Goal: Information Seeking & Learning: Check status

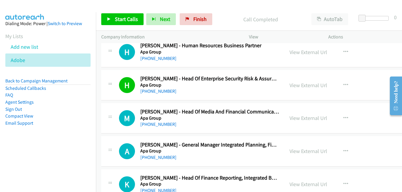
scroll to position [3047, 0]
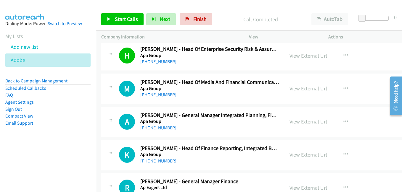
drag, startPoint x: 302, startPoint y: 124, endPoint x: 92, endPoint y: 1, distance: 242.7
click at [300, 124] on link "View External Url" at bounding box center [308, 121] width 38 height 7
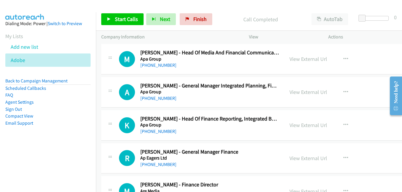
click at [296, 126] on link "View External Url" at bounding box center [308, 125] width 38 height 7
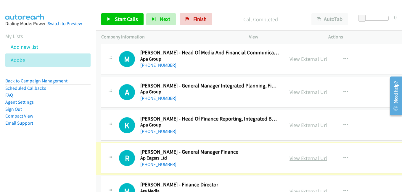
click at [290, 160] on link "View External Url" at bounding box center [308, 158] width 38 height 7
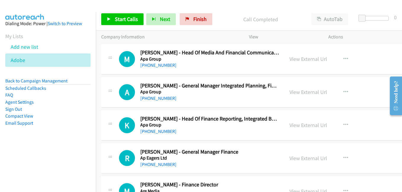
scroll to position [3136, 0]
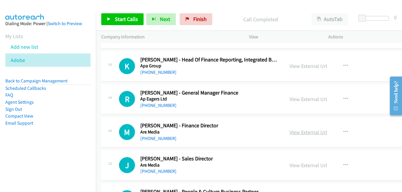
click at [306, 134] on link "View External Url" at bounding box center [308, 132] width 38 height 7
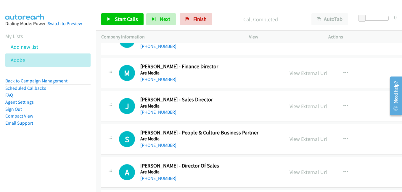
scroll to position [3254, 0]
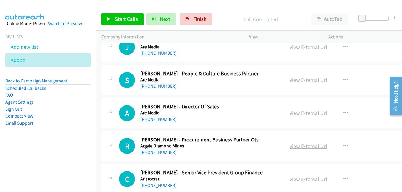
click at [299, 146] on link "View External Url" at bounding box center [308, 146] width 38 height 7
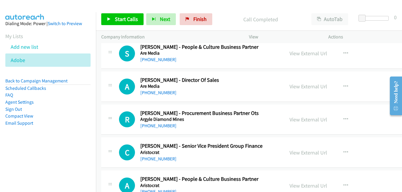
scroll to position [3284, 0]
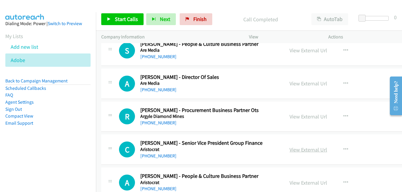
click at [307, 150] on link "View External Url" at bounding box center [308, 149] width 38 height 7
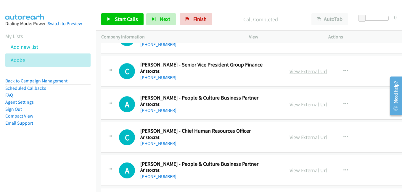
scroll to position [3372, 0]
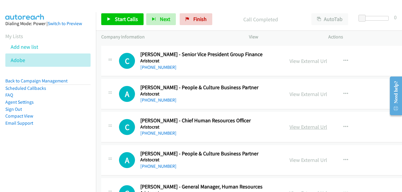
click at [304, 129] on link "View External Url" at bounding box center [308, 127] width 38 height 7
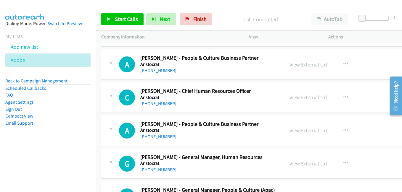
scroll to position [3461, 0]
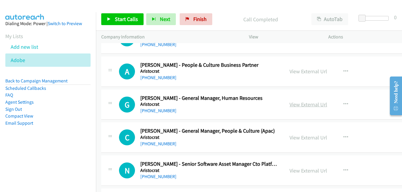
click at [307, 106] on link "View External Url" at bounding box center [308, 104] width 38 height 7
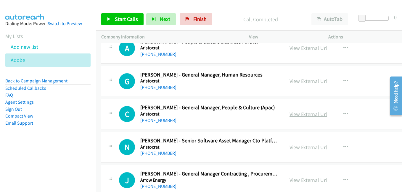
scroll to position [3491, 0]
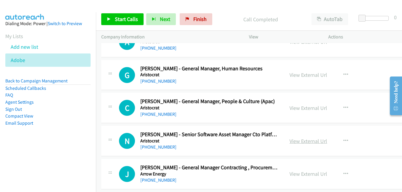
click at [298, 142] on link "View External Url" at bounding box center [308, 141] width 38 height 7
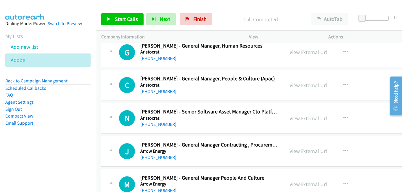
scroll to position [3520, 0]
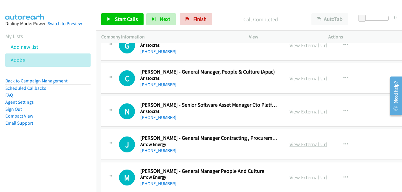
click at [305, 145] on link "View External Url" at bounding box center [308, 144] width 38 height 7
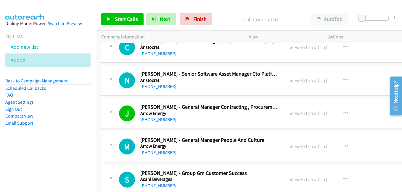
scroll to position [3579, 0]
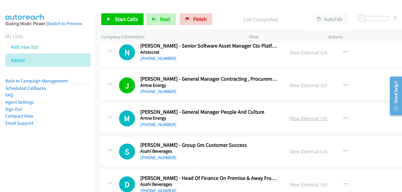
click at [305, 121] on link "View External Url" at bounding box center [308, 118] width 38 height 7
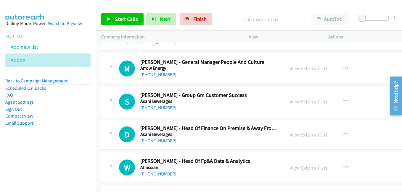
scroll to position [3639, 0]
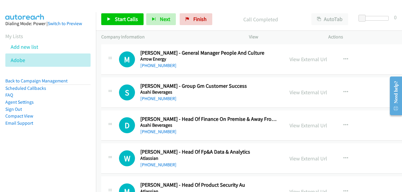
drag, startPoint x: 293, startPoint y: 91, endPoint x: 280, endPoint y: 91, distance: 12.7
click at [293, 91] on link "View External Url" at bounding box center [308, 92] width 38 height 7
click at [293, 126] on link "View External Url" at bounding box center [308, 125] width 38 height 7
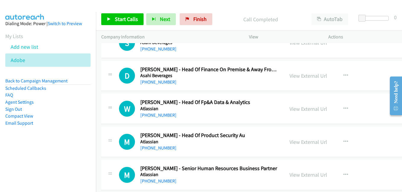
scroll to position [3698, 0]
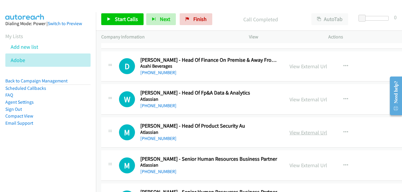
click at [301, 134] on link "View External Url" at bounding box center [308, 132] width 38 height 7
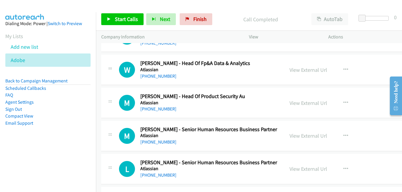
drag, startPoint x: 303, startPoint y: 138, endPoint x: 144, endPoint y: 69, distance: 173.5
click at [303, 138] on link "View External Url" at bounding box center [308, 136] width 38 height 7
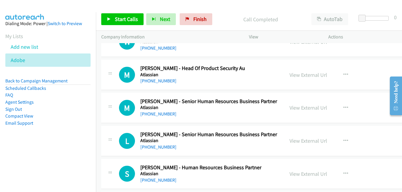
scroll to position [3757, 0]
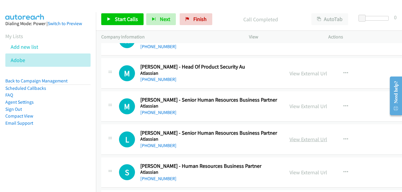
click at [301, 138] on link "View External Url" at bounding box center [308, 139] width 38 height 7
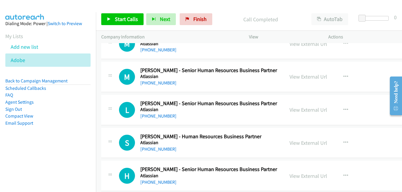
drag, startPoint x: 295, startPoint y: 142, endPoint x: 252, endPoint y: 120, distance: 47.6
click at [295, 142] on link "View External Url" at bounding box center [308, 143] width 38 height 7
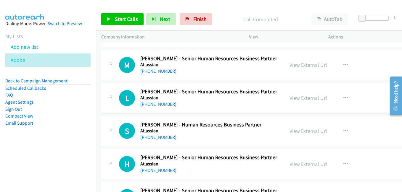
scroll to position [3816, 0]
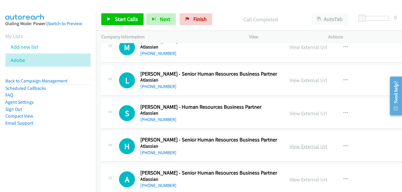
click at [301, 147] on link "View External Url" at bounding box center [308, 146] width 38 height 7
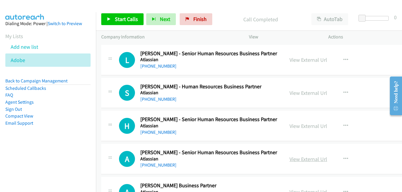
scroll to position [3846, 0]
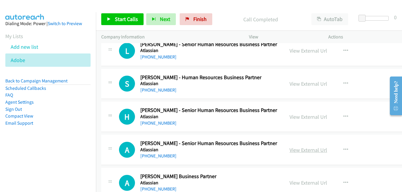
drag, startPoint x: 290, startPoint y: 150, endPoint x: 282, endPoint y: 148, distance: 8.5
click at [290, 150] on link "View External Url" at bounding box center [308, 150] width 38 height 7
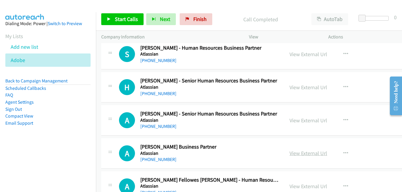
click at [306, 156] on link "View External Url" at bounding box center [308, 153] width 38 height 7
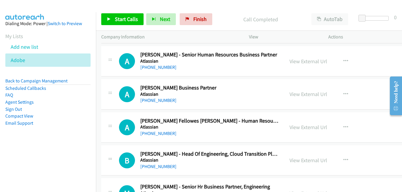
scroll to position [3964, 0]
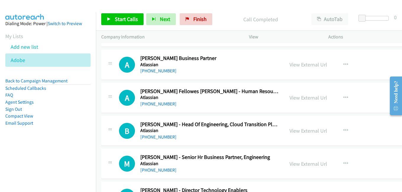
click at [291, 130] on link "View External Url" at bounding box center [308, 130] width 38 height 7
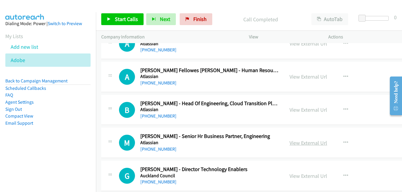
scroll to position [3994, 0]
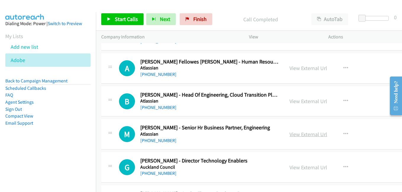
click at [298, 133] on link "View External Url" at bounding box center [308, 134] width 38 height 7
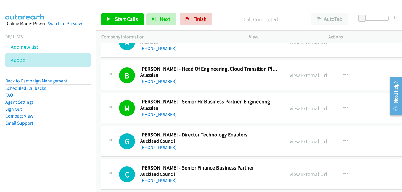
scroll to position [4023, 0]
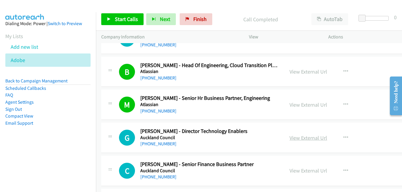
click at [313, 139] on link "View External Url" at bounding box center [308, 138] width 38 height 7
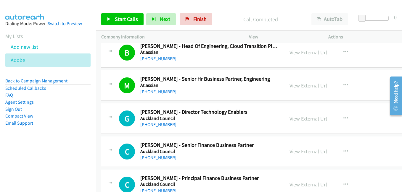
scroll to position [4053, 0]
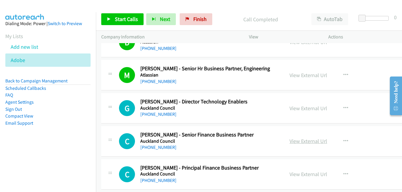
click at [292, 143] on link "View External Url" at bounding box center [308, 141] width 38 height 7
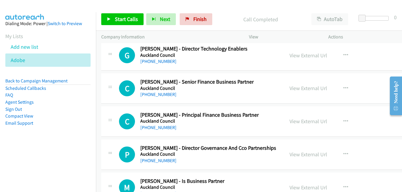
scroll to position [4112, 0]
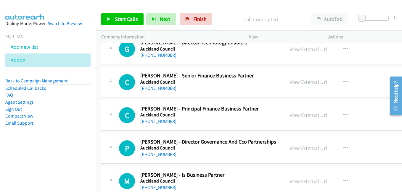
drag, startPoint x: 296, startPoint y: 114, endPoint x: 215, endPoint y: 80, distance: 87.6
click at [296, 114] on link "View External Url" at bounding box center [308, 115] width 38 height 7
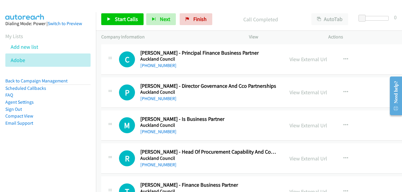
scroll to position [4171, 0]
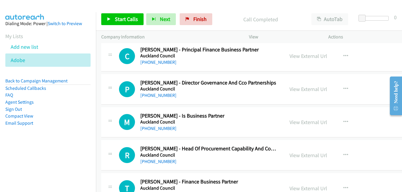
drag, startPoint x: 295, startPoint y: 89, endPoint x: 176, endPoint y: 49, distance: 125.0
click at [295, 89] on link "View External Url" at bounding box center [308, 89] width 38 height 7
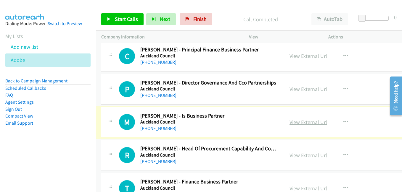
click at [295, 123] on link "View External Url" at bounding box center [308, 122] width 38 height 7
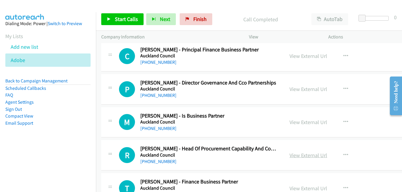
click at [300, 157] on link "View External Url" at bounding box center [308, 155] width 38 height 7
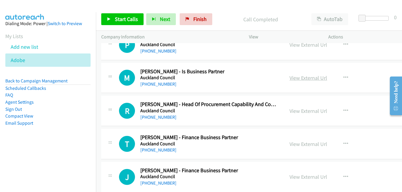
scroll to position [4230, 0]
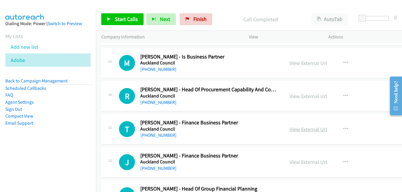
click at [298, 129] on link "View External Url" at bounding box center [308, 129] width 38 height 7
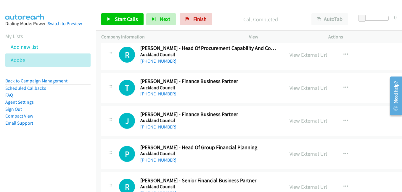
scroll to position [4289, 0]
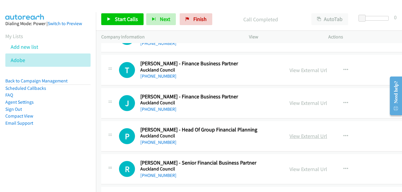
click at [300, 139] on link "View External Url" at bounding box center [308, 136] width 38 height 7
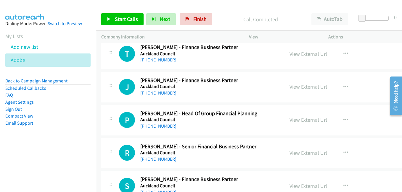
scroll to position [4348, 0]
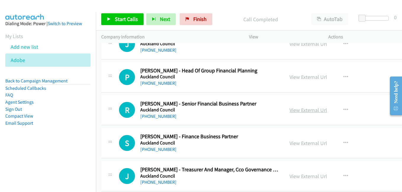
drag, startPoint x: 296, startPoint y: 109, endPoint x: 290, endPoint y: 108, distance: 6.1
click at [296, 109] on link "View External Url" at bounding box center [308, 110] width 38 height 7
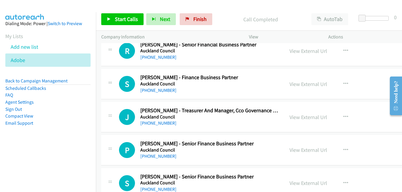
scroll to position [4437, 0]
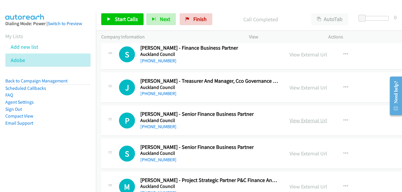
click at [290, 123] on link "View External Url" at bounding box center [308, 120] width 38 height 7
drag, startPoint x: 293, startPoint y: 157, endPoint x: 290, endPoint y: 153, distance: 5.5
click at [300, 153] on link "View External Url" at bounding box center [308, 153] width 38 height 7
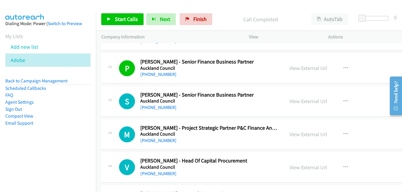
scroll to position [4496, 0]
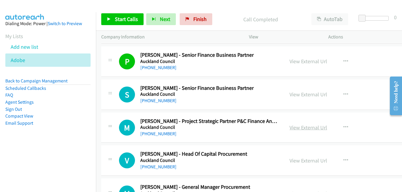
click at [298, 126] on link "View External Url" at bounding box center [308, 127] width 38 height 7
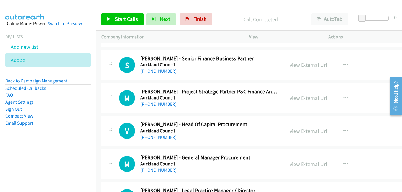
drag, startPoint x: 298, startPoint y: 130, endPoint x: 276, endPoint y: 125, distance: 22.7
click at [298, 130] on link "View External Url" at bounding box center [308, 131] width 38 height 7
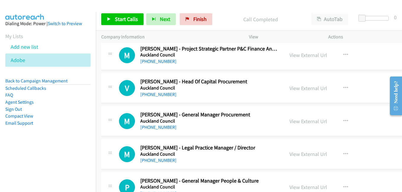
scroll to position [4585, 0]
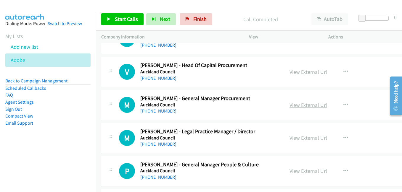
click at [307, 104] on link "View External Url" at bounding box center [308, 105] width 38 height 7
click at [300, 139] on link "View External Url" at bounding box center [308, 138] width 38 height 7
drag, startPoint x: 289, startPoint y: 136, endPoint x: 277, endPoint y: 123, distance: 17.6
click at [301, 138] on link "View External Url" at bounding box center [308, 138] width 38 height 7
click at [226, 157] on div "P Callback Scheduled [PERSON_NAME] - General Manager People & Culture Auckland …" at bounding box center [273, 171] width 344 height 30
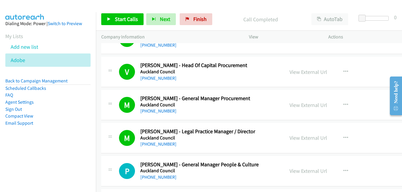
scroll to position [4644, 0]
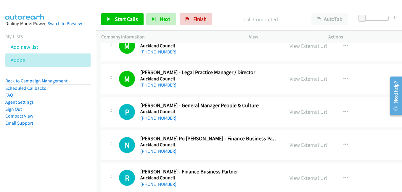
click at [306, 113] on link "View External Url" at bounding box center [308, 112] width 38 height 7
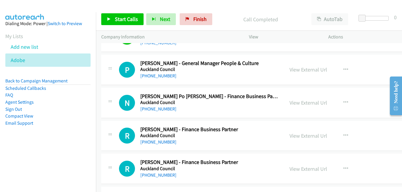
scroll to position [4703, 0]
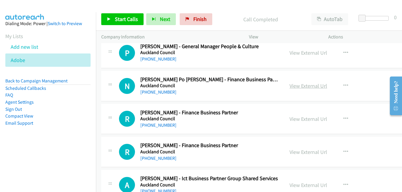
click at [301, 89] on link "View External Url" at bounding box center [308, 86] width 38 height 7
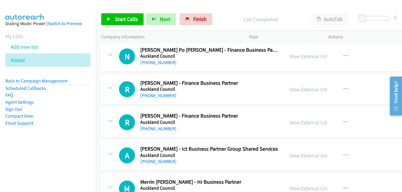
drag, startPoint x: 300, startPoint y: 121, endPoint x: 278, endPoint y: 115, distance: 22.8
click at [300, 121] on link "View External Url" at bounding box center [308, 122] width 38 height 7
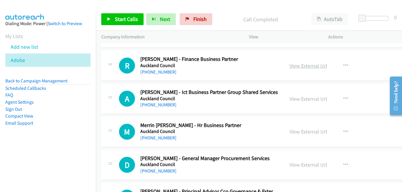
scroll to position [4792, 0]
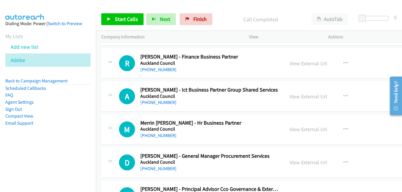
click at [297, 93] on div "View External Url" at bounding box center [308, 97] width 38 height 8
click at [300, 97] on link "View External Url" at bounding box center [308, 96] width 38 height 7
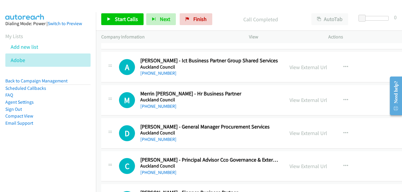
scroll to position [4822, 0]
click at [305, 101] on link "View External Url" at bounding box center [308, 99] width 38 height 7
drag, startPoint x: 305, startPoint y: 133, endPoint x: 301, endPoint y: 133, distance: 3.9
click at [305, 133] on link "View External Url" at bounding box center [308, 133] width 38 height 7
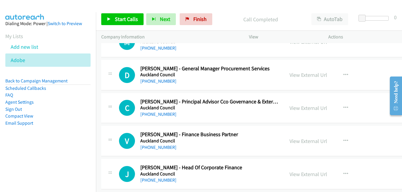
scroll to position [4881, 0]
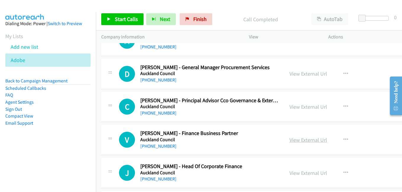
click at [300, 141] on link "View External Url" at bounding box center [308, 140] width 38 height 7
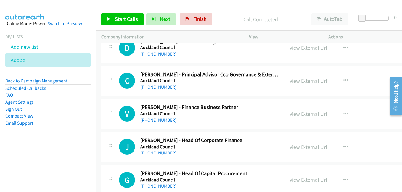
scroll to position [4911, 0]
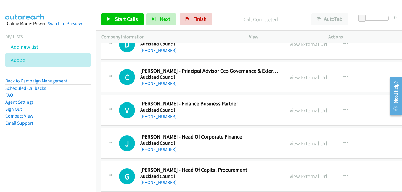
drag, startPoint x: 305, startPoint y: 144, endPoint x: 110, endPoint y: 47, distance: 217.8
click at [305, 144] on link "View External Url" at bounding box center [308, 143] width 38 height 7
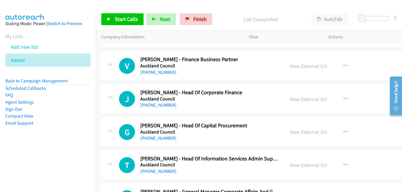
scroll to position [4970, 0]
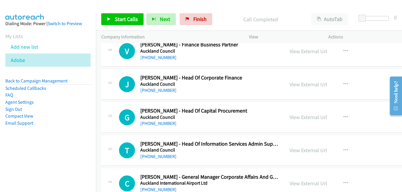
drag, startPoint x: 302, startPoint y: 118, endPoint x: 123, endPoint y: 51, distance: 191.2
click at [302, 118] on link "View External Url" at bounding box center [308, 117] width 38 height 7
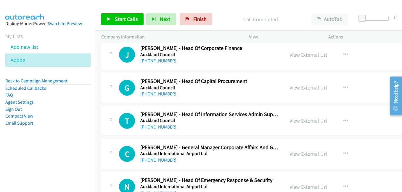
drag, startPoint x: 300, startPoint y: 120, endPoint x: 96, endPoint y: 40, distance: 218.9
click at [300, 120] on link "View External Url" at bounding box center [308, 120] width 38 height 7
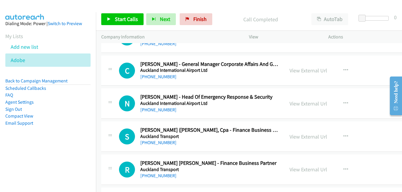
scroll to position [5088, 0]
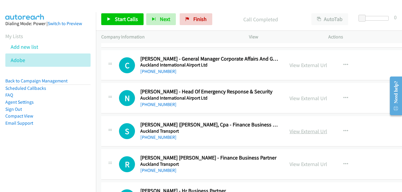
click at [301, 133] on link "View External Url" at bounding box center [308, 131] width 38 height 7
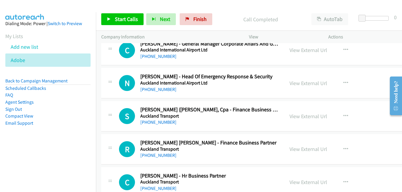
scroll to position [5118, 0]
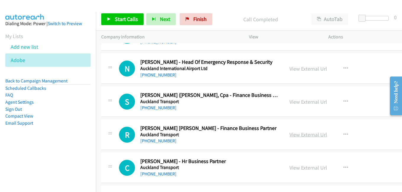
click at [301, 137] on link "View External Url" at bounding box center [308, 134] width 38 height 7
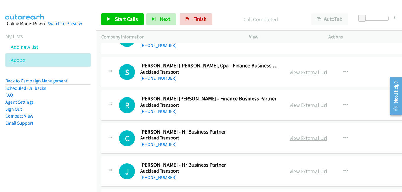
click at [301, 136] on link "View External Url" at bounding box center [308, 138] width 38 height 7
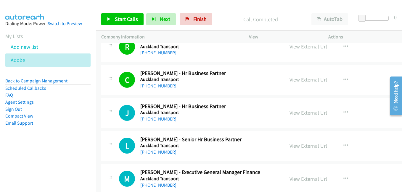
scroll to position [5206, 0]
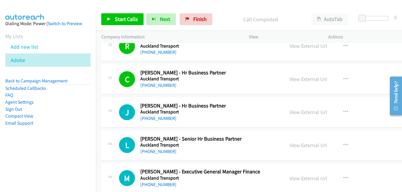
drag, startPoint x: 294, startPoint y: 113, endPoint x: 34, endPoint y: 1, distance: 283.4
click at [301, 112] on link "View External Url" at bounding box center [308, 112] width 38 height 7
click at [300, 113] on link "View External Url" at bounding box center [308, 112] width 38 height 7
click at [299, 145] on link "View External Url" at bounding box center [308, 145] width 38 height 7
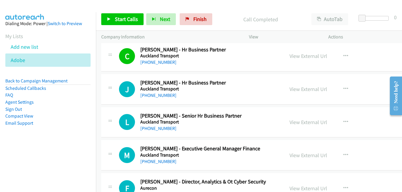
scroll to position [5236, 0]
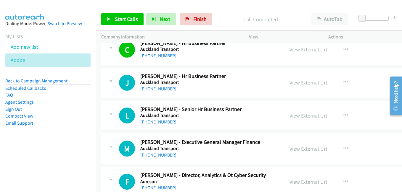
click at [297, 148] on link "View External Url" at bounding box center [308, 149] width 38 height 7
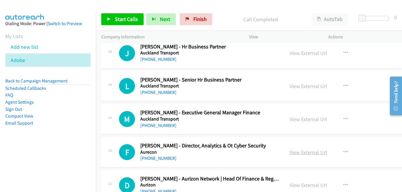
click at [304, 154] on link "View External Url" at bounding box center [308, 152] width 38 height 7
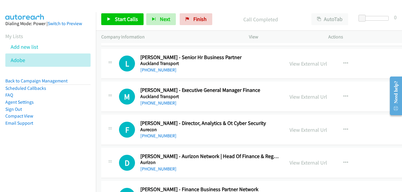
scroll to position [5325, 0]
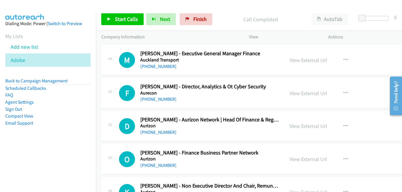
drag, startPoint x: 298, startPoint y: 126, endPoint x: 263, endPoint y: 116, distance: 37.1
click at [298, 126] on link "View External Url" at bounding box center [308, 126] width 38 height 7
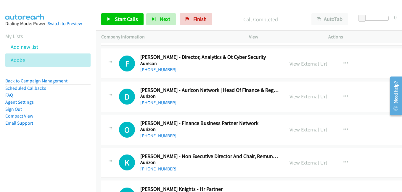
click at [297, 130] on link "View External Url" at bounding box center [308, 129] width 38 height 7
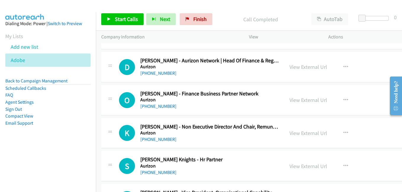
scroll to position [5413, 0]
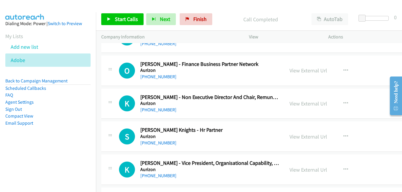
drag, startPoint x: 301, startPoint y: 137, endPoint x: 289, endPoint y: 128, distance: 15.2
click at [301, 137] on link "View External Url" at bounding box center [308, 136] width 38 height 7
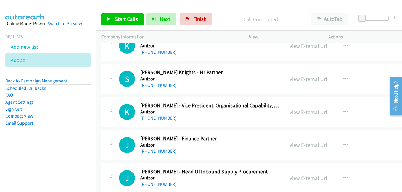
scroll to position [5473, 0]
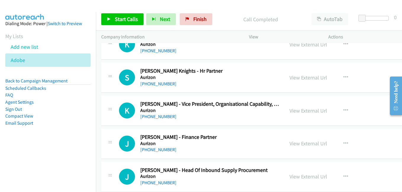
drag, startPoint x: 299, startPoint y: 144, endPoint x: 150, endPoint y: 55, distance: 173.7
click at [299, 144] on link "View External Url" at bounding box center [308, 143] width 38 height 7
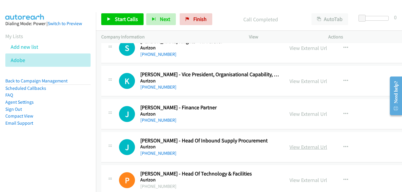
click at [302, 145] on link "View External Url" at bounding box center [308, 147] width 38 height 7
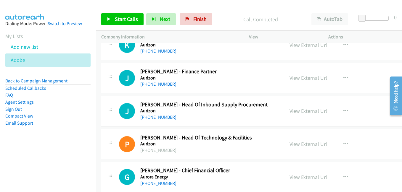
scroll to position [5561, 0]
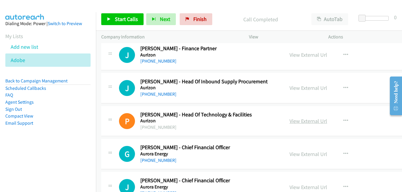
click at [303, 121] on link "View External Url" at bounding box center [308, 121] width 38 height 7
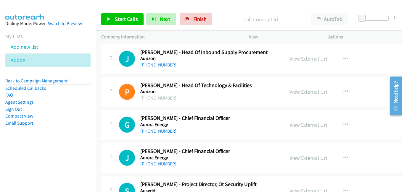
scroll to position [5591, 0]
click at [296, 123] on link "View External Url" at bounding box center [308, 124] width 38 height 7
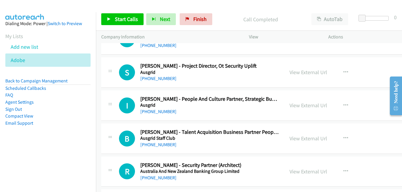
scroll to position [5739, 0]
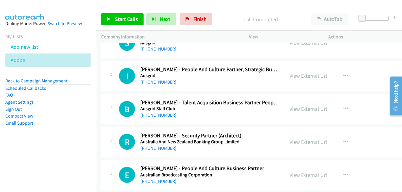
drag, startPoint x: 305, startPoint y: 141, endPoint x: 280, endPoint y: 138, distance: 25.1
click at [305, 141] on link "View External Url" at bounding box center [308, 142] width 38 height 7
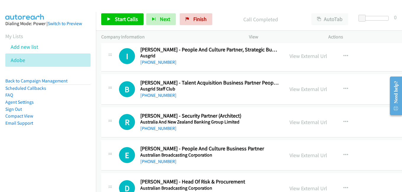
scroll to position [5798, 0]
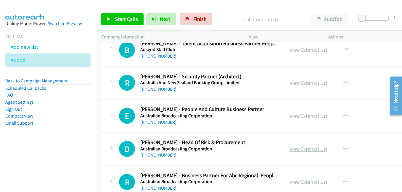
click at [297, 148] on link "View External Url" at bounding box center [308, 149] width 38 height 7
